Goal: Task Accomplishment & Management: Manage account settings

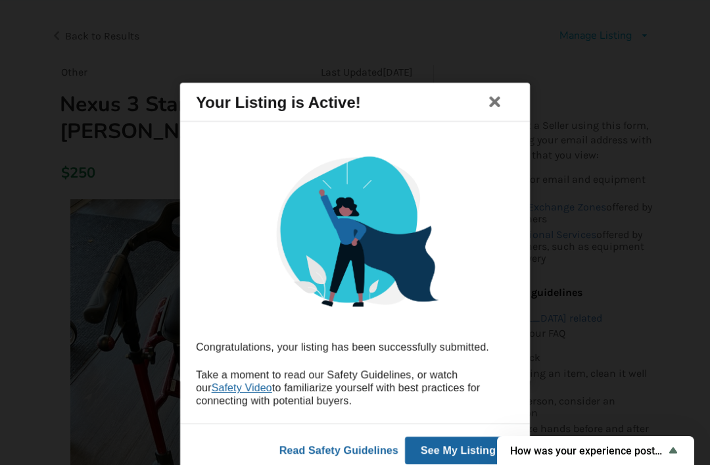
click at [490, 107] on icon at bounding box center [495, 102] width 18 height 16
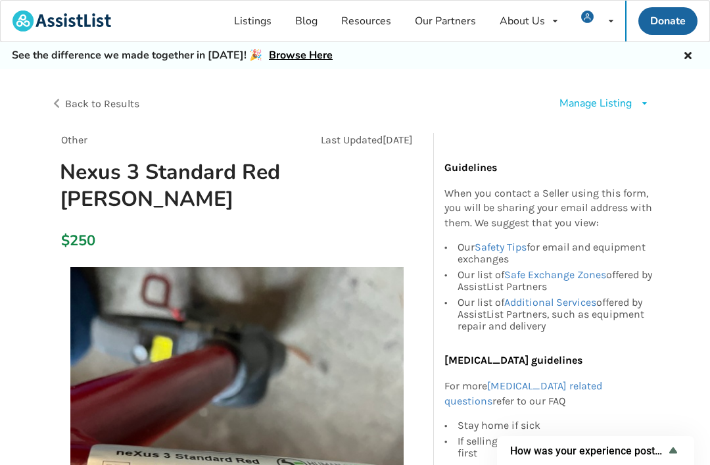
click at [259, 23] on link "Listings" at bounding box center [252, 21] width 61 height 41
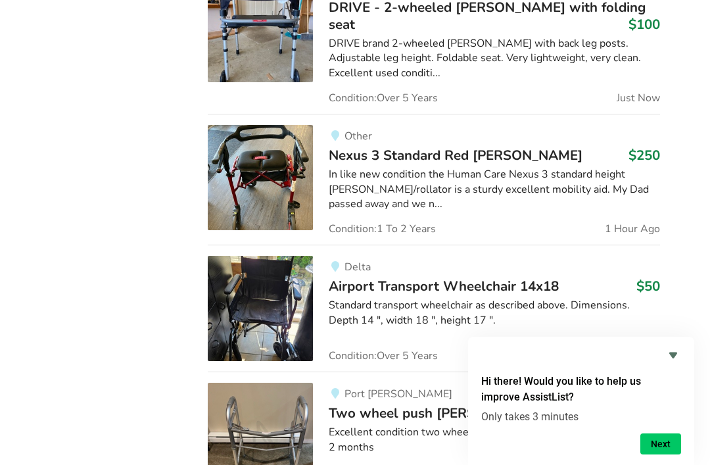
scroll to position [1280, 0]
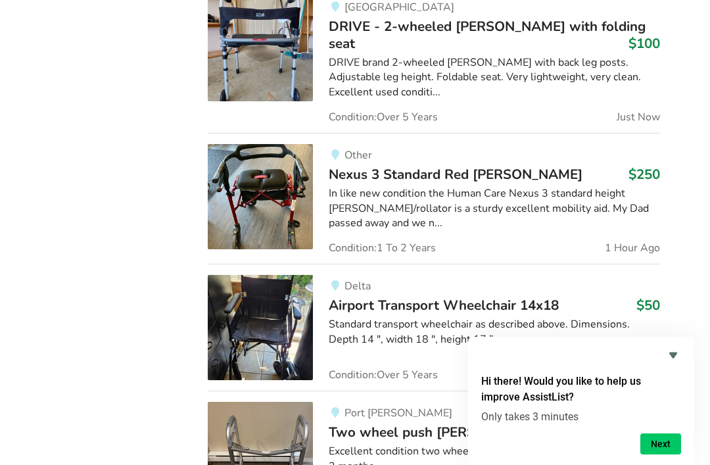
click at [422, 165] on span "Nexus 3 Standard Red [PERSON_NAME]" at bounding box center [456, 174] width 254 height 18
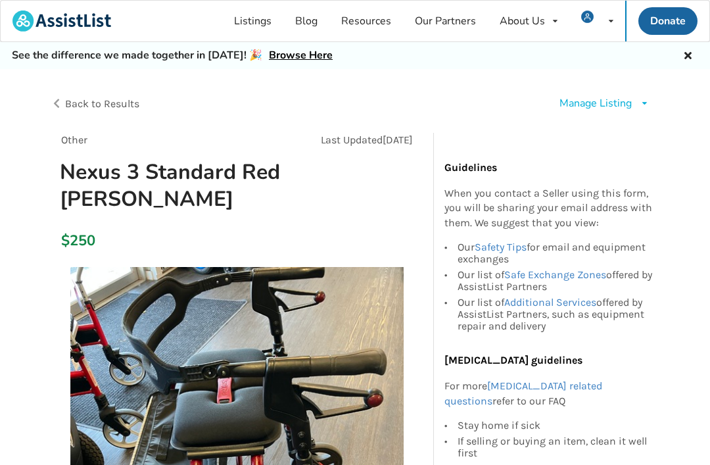
click at [630, 101] on div "Manage Listing" at bounding box center [595, 103] width 72 height 15
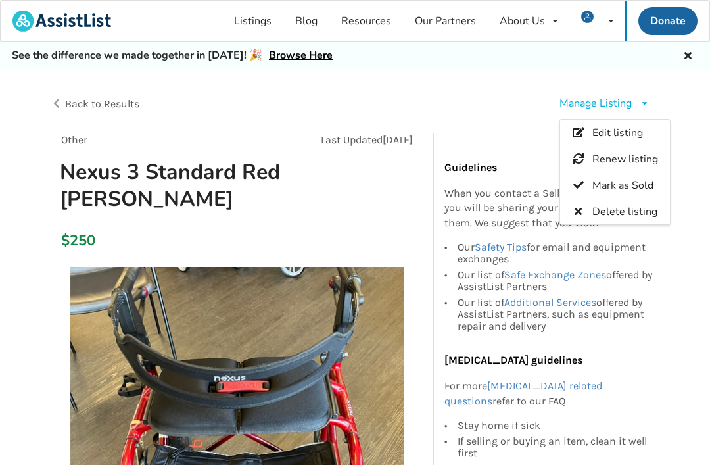
click at [608, 135] on span "Edit listing" at bounding box center [616, 133] width 51 height 14
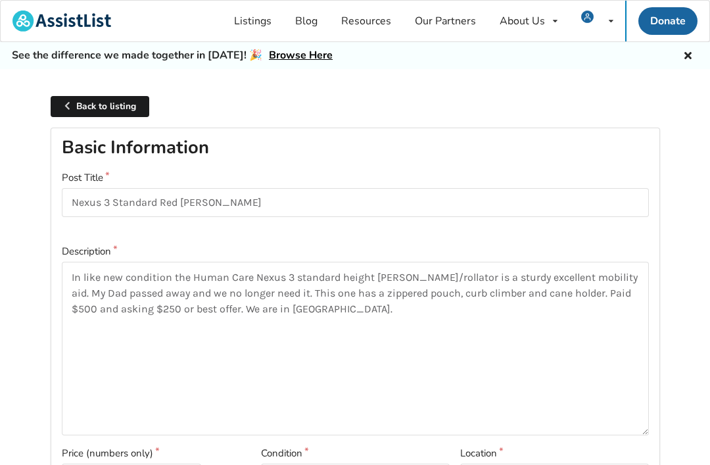
click at [116, 106] on link "Back to listing" at bounding box center [100, 107] width 99 height 22
